Goal: Navigation & Orientation: Find specific page/section

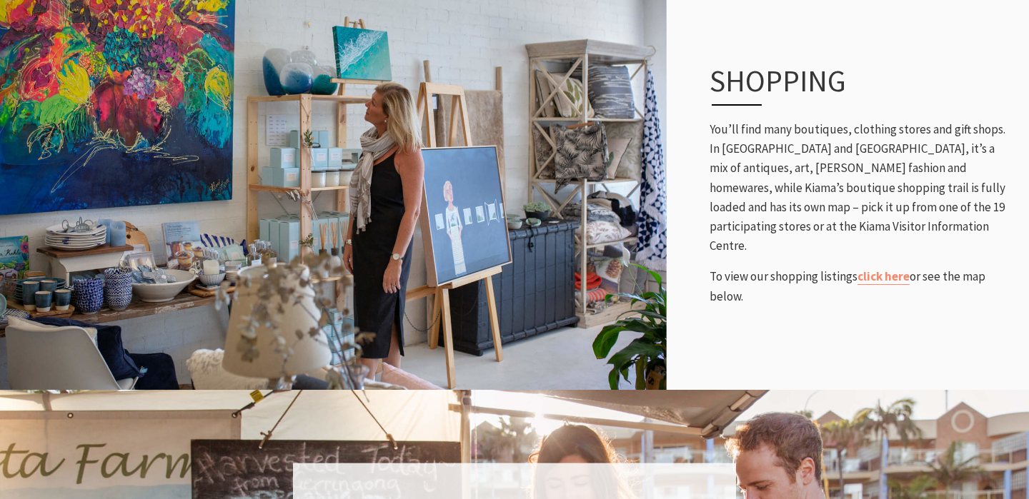
scroll to position [664, 0]
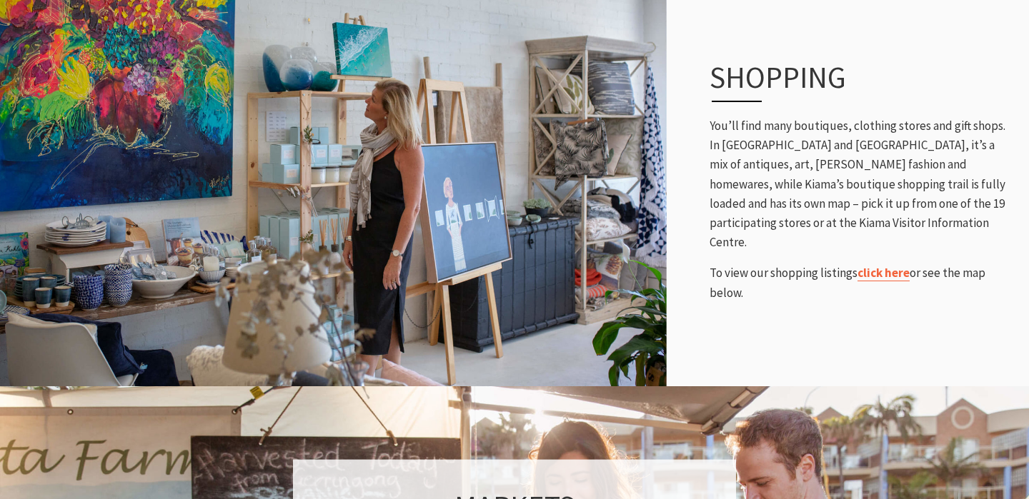
click at [890, 265] on link "click here" at bounding box center [883, 273] width 52 height 16
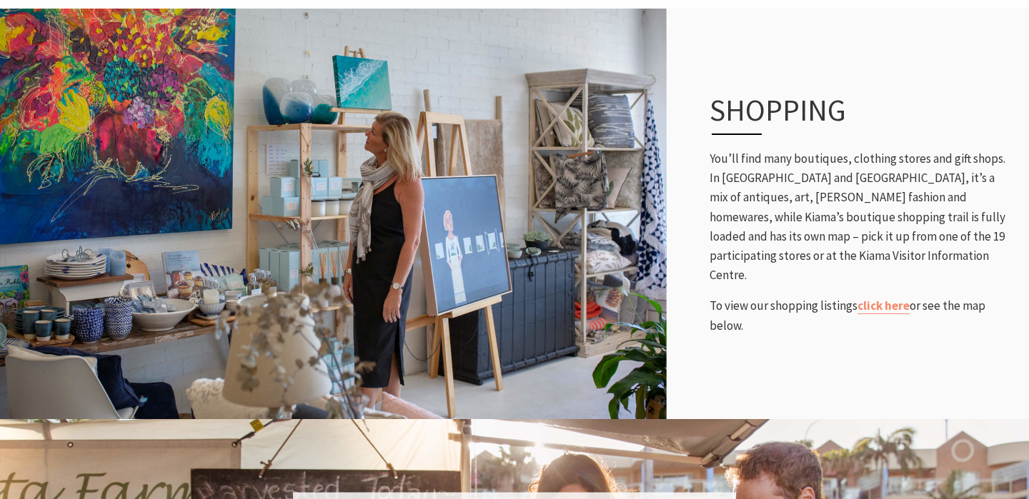
scroll to position [0, 0]
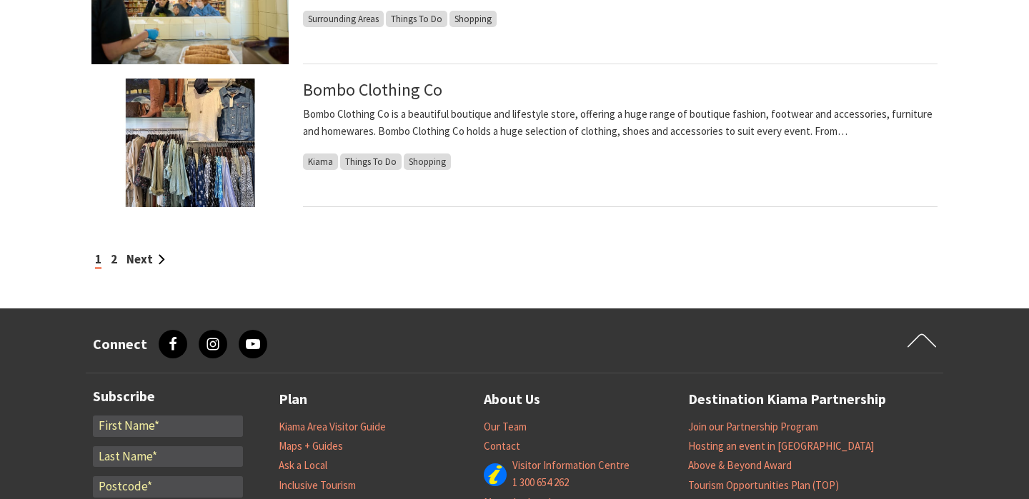
scroll to position [1270, 0]
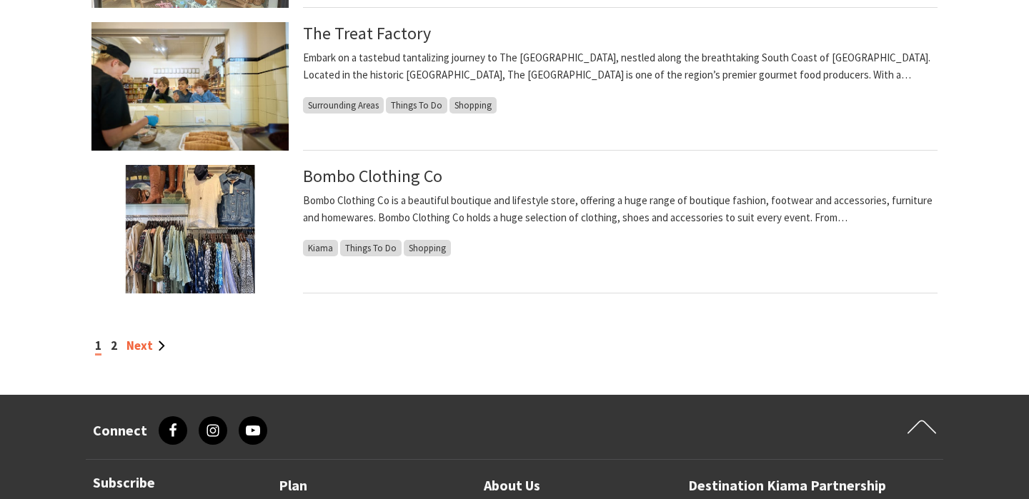
click at [133, 349] on link "Next" at bounding box center [145, 346] width 39 height 16
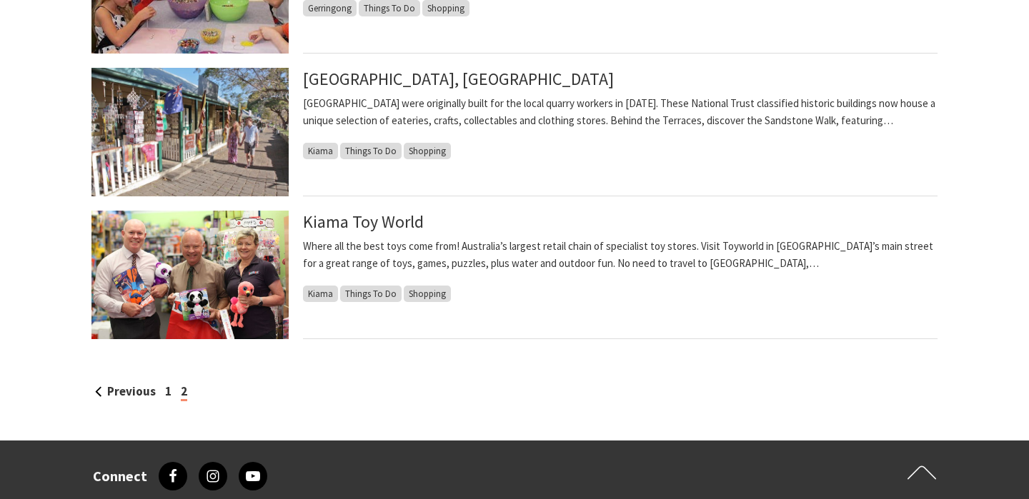
scroll to position [1445, 0]
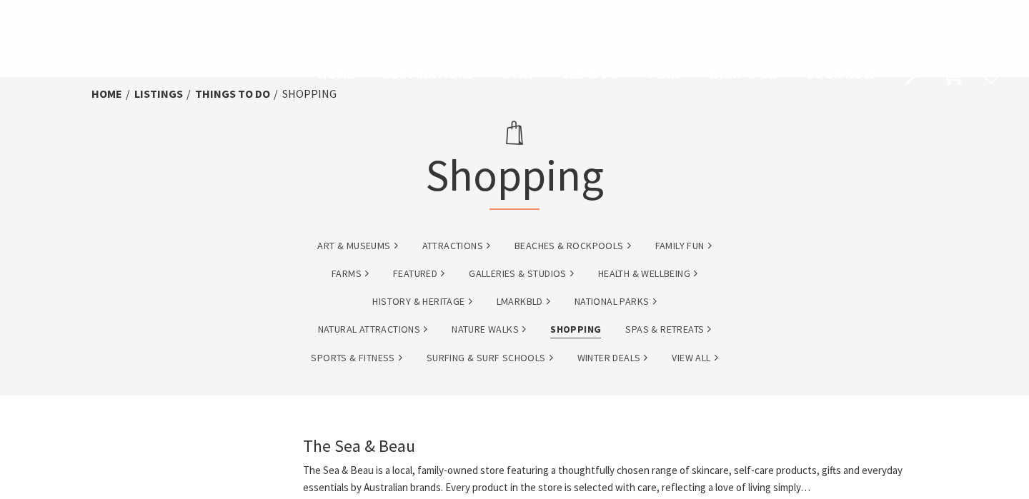
scroll to position [1270, 0]
